Goal: Navigation & Orientation: Find specific page/section

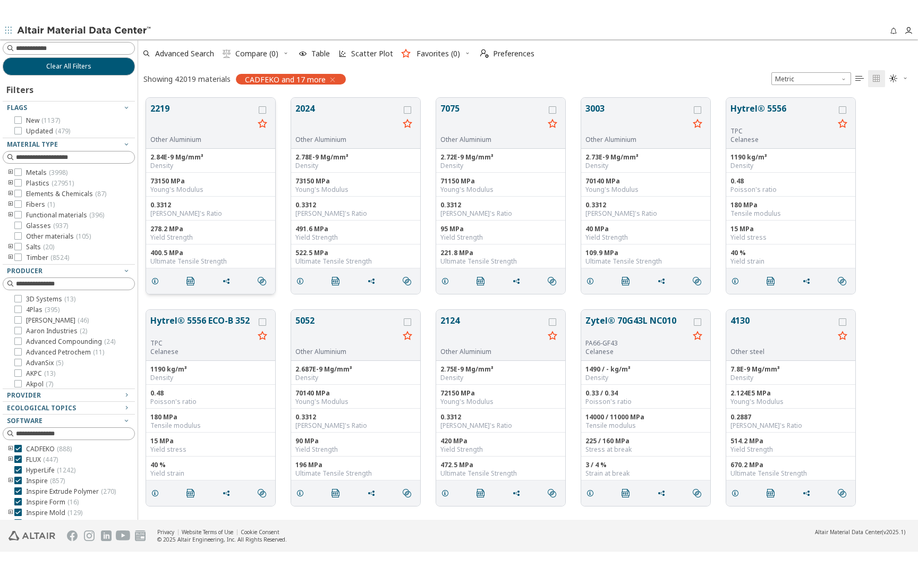
scroll to position [429, 780]
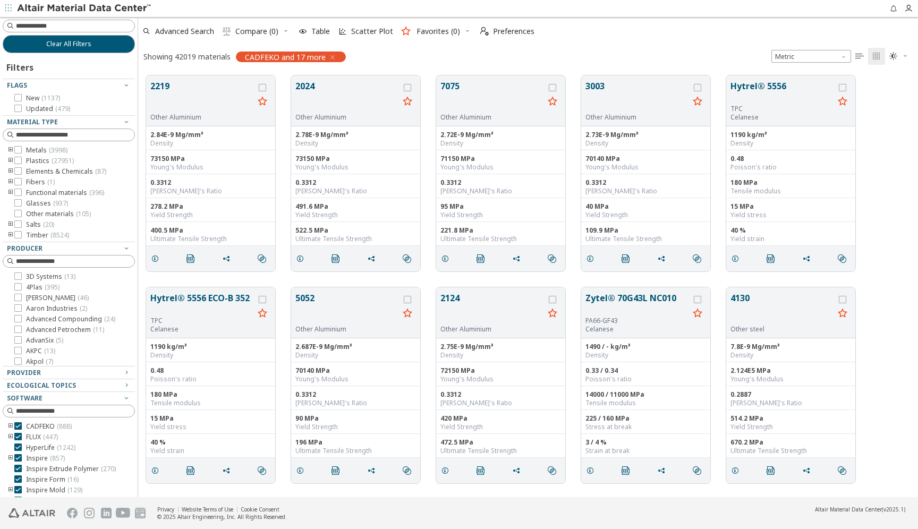
click at [10, 10] on icon "button" at bounding box center [8, 8] width 6 height 6
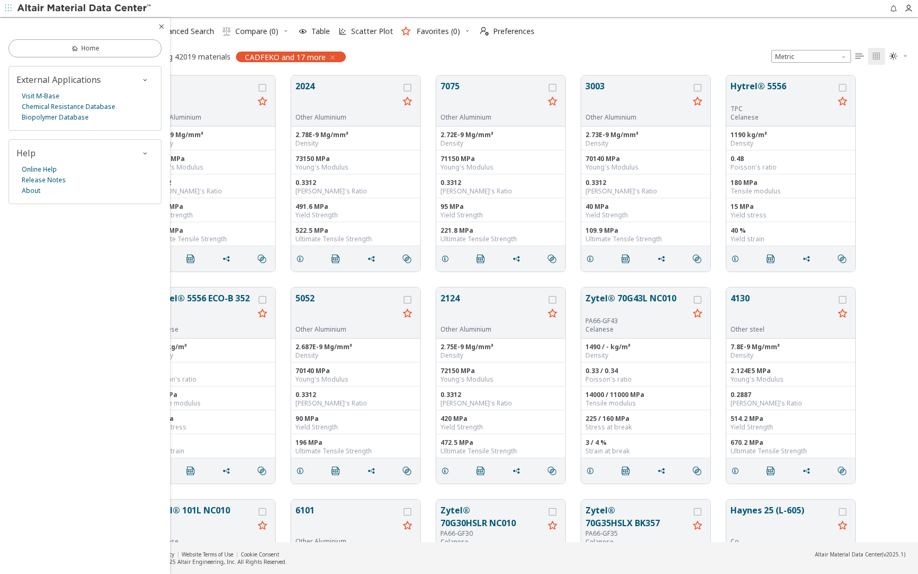
scroll to position [475, 780]
click at [75, 47] on icon at bounding box center [75, 48] width 9 height 9
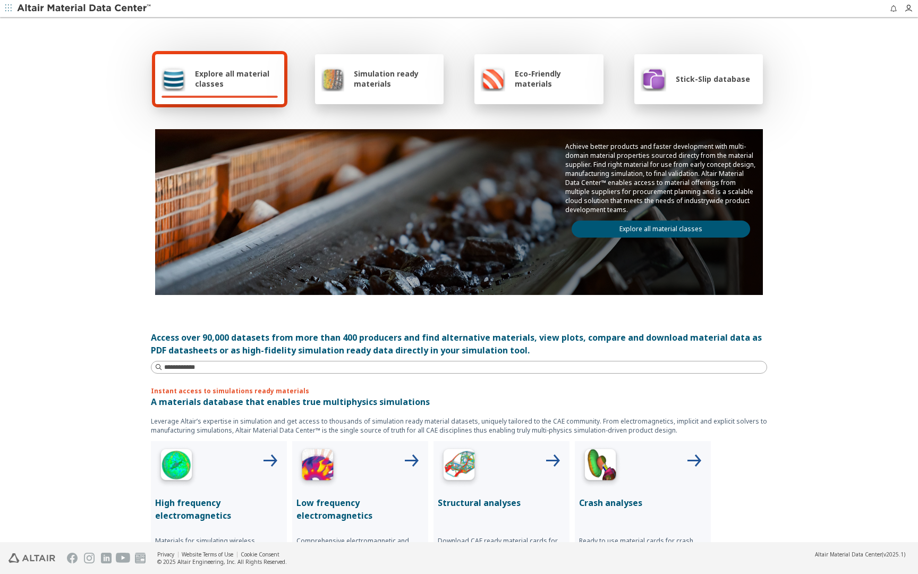
click at [213, 74] on span "Explore all material classes" at bounding box center [236, 79] width 83 height 20
click at [622, 233] on link "Explore all material classes" at bounding box center [661, 229] width 179 height 17
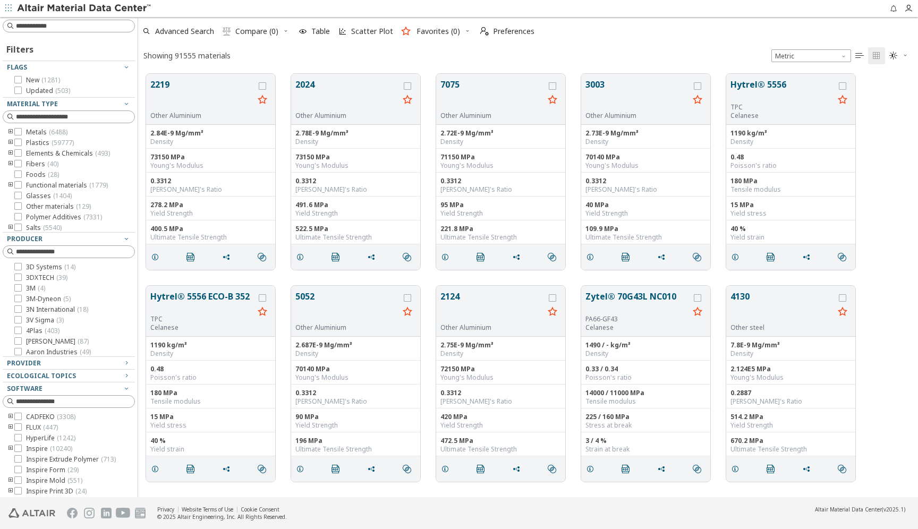
scroll to position [431, 780]
